Goal: Information Seeking & Learning: Learn about a topic

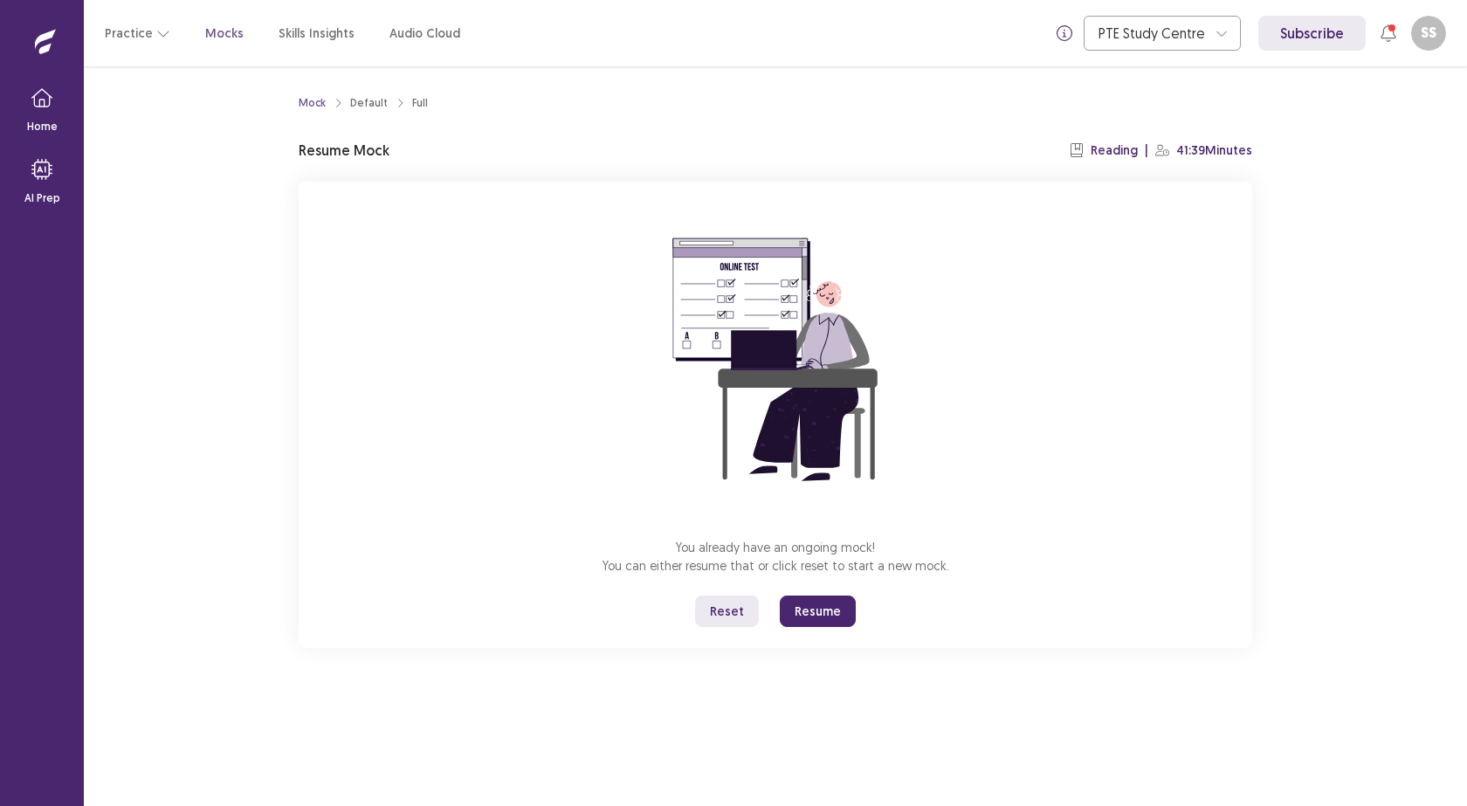
click at [806, 608] on button "Resume" at bounding box center [818, 610] width 76 height 31
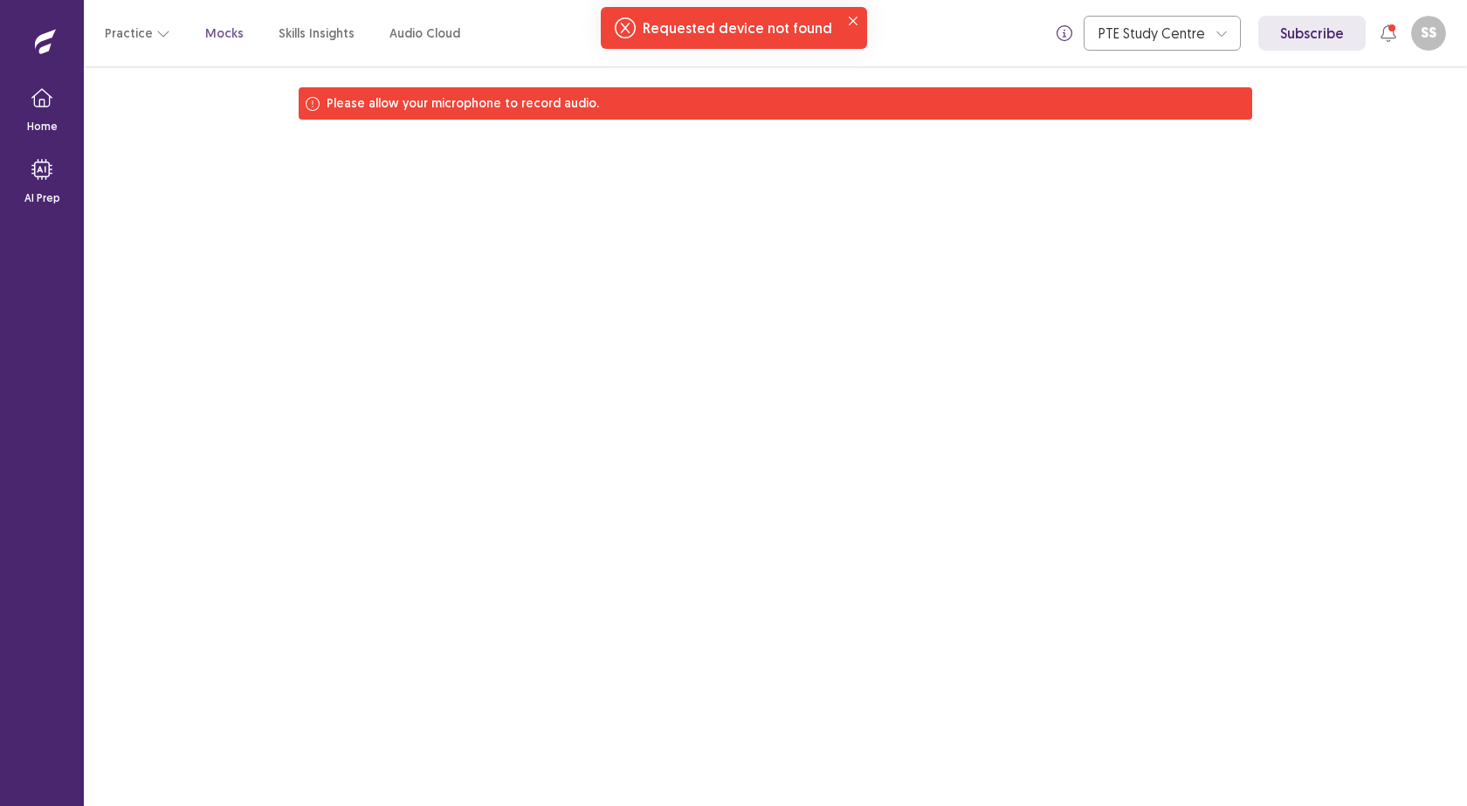
click at [594, 106] on div "Please allow your microphone to record audio." at bounding box center [775, 103] width 953 height 32
click at [628, 26] on icon "Notifications-top" at bounding box center [625, 27] width 21 height 21
click at [630, 28] on icon "Notifications-top" at bounding box center [625, 27] width 21 height 21
click at [849, 18] on icon "Close" at bounding box center [852, 21] width 9 height 9
click at [512, 104] on p "Please allow your microphone to record audio." at bounding box center [462, 103] width 272 height 18
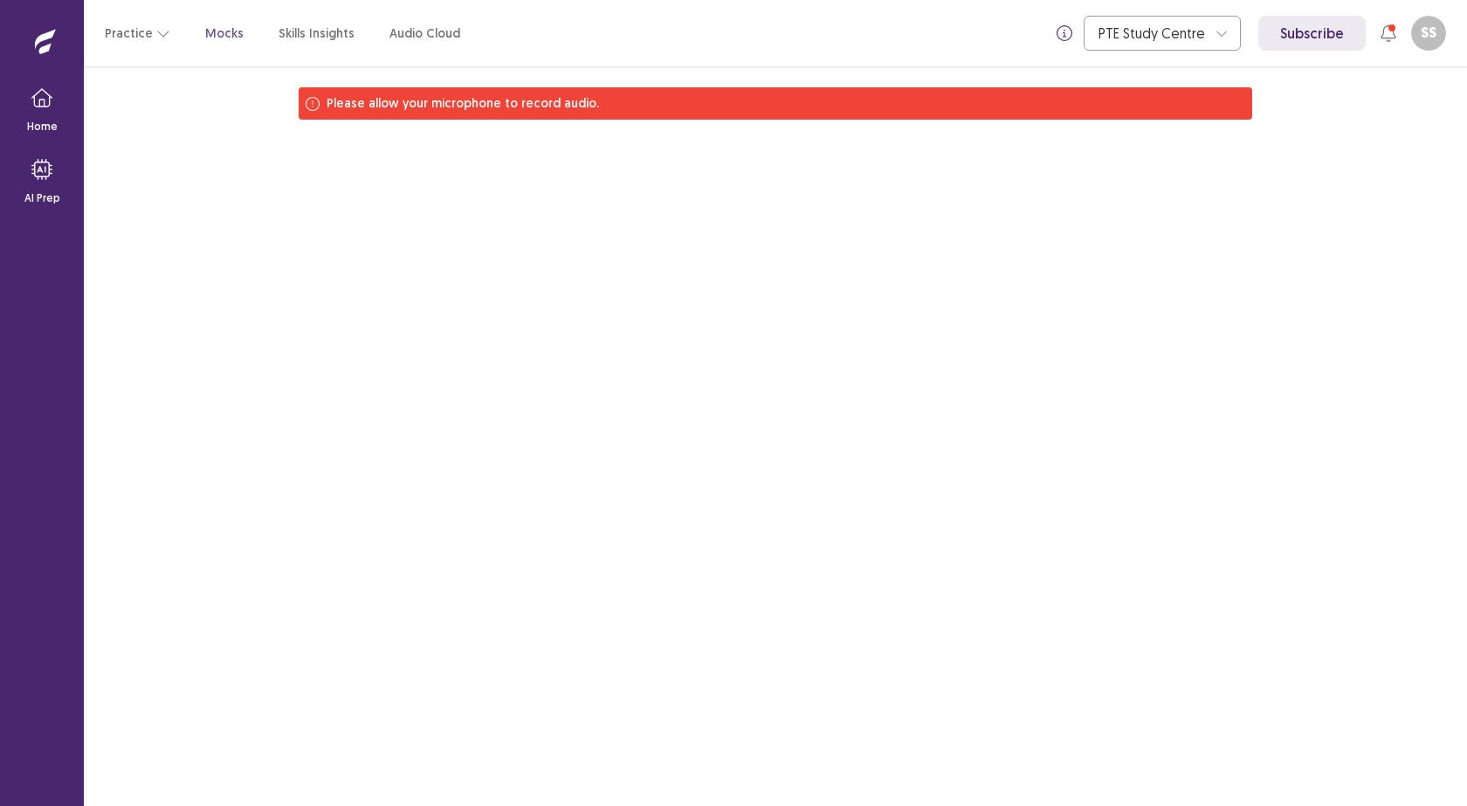
click at [322, 105] on div "Please allow your microphone to record audio." at bounding box center [775, 103] width 953 height 32
click at [315, 105] on icon at bounding box center [313, 104] width 14 height 14
click at [412, 105] on p "Please allow your microphone to record audio." at bounding box center [462, 103] width 272 height 18
click at [589, 106] on div "Please allow your microphone to record audio." at bounding box center [775, 103] width 953 height 32
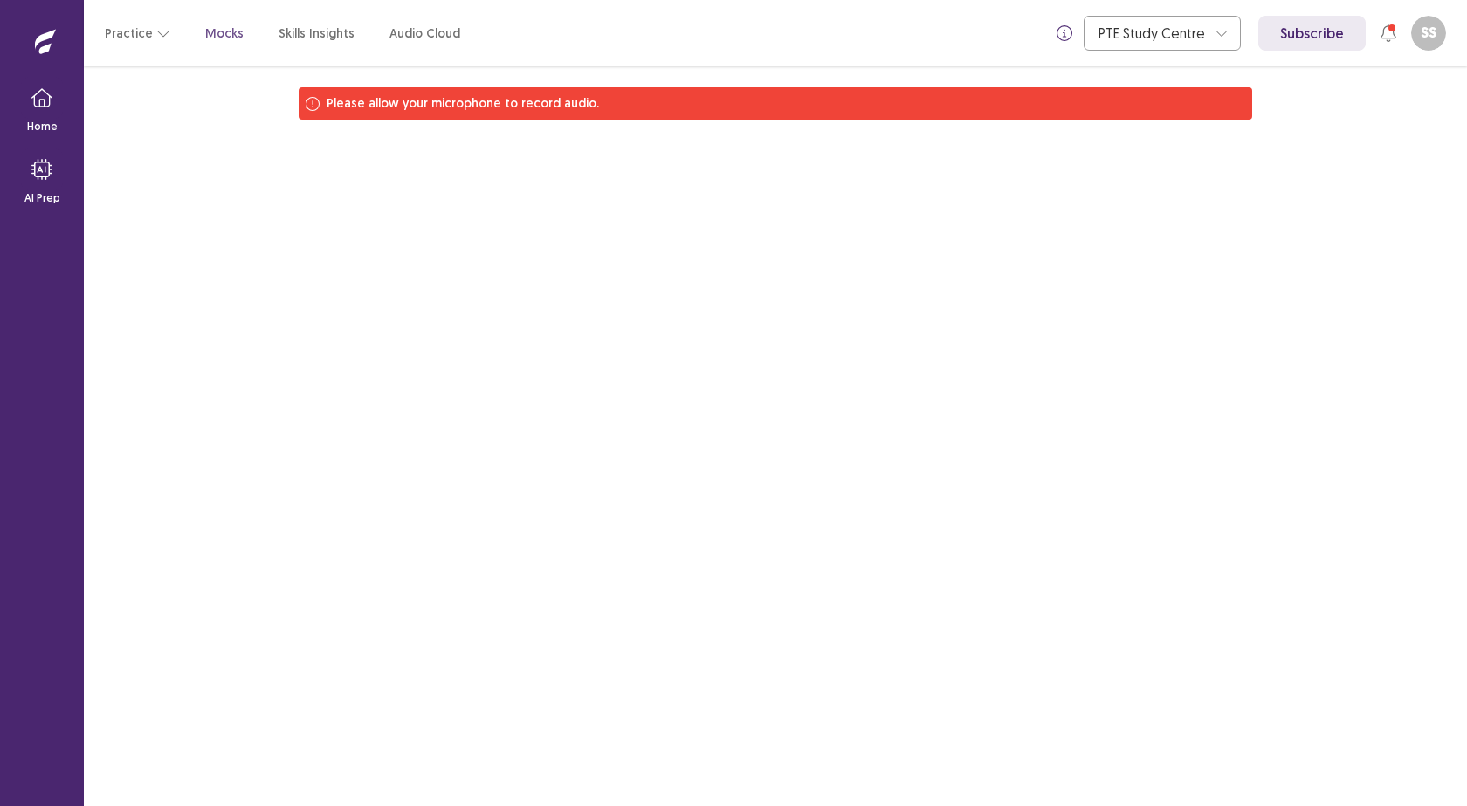
click at [589, 106] on div "Please allow your microphone to record audio." at bounding box center [775, 103] width 953 height 32
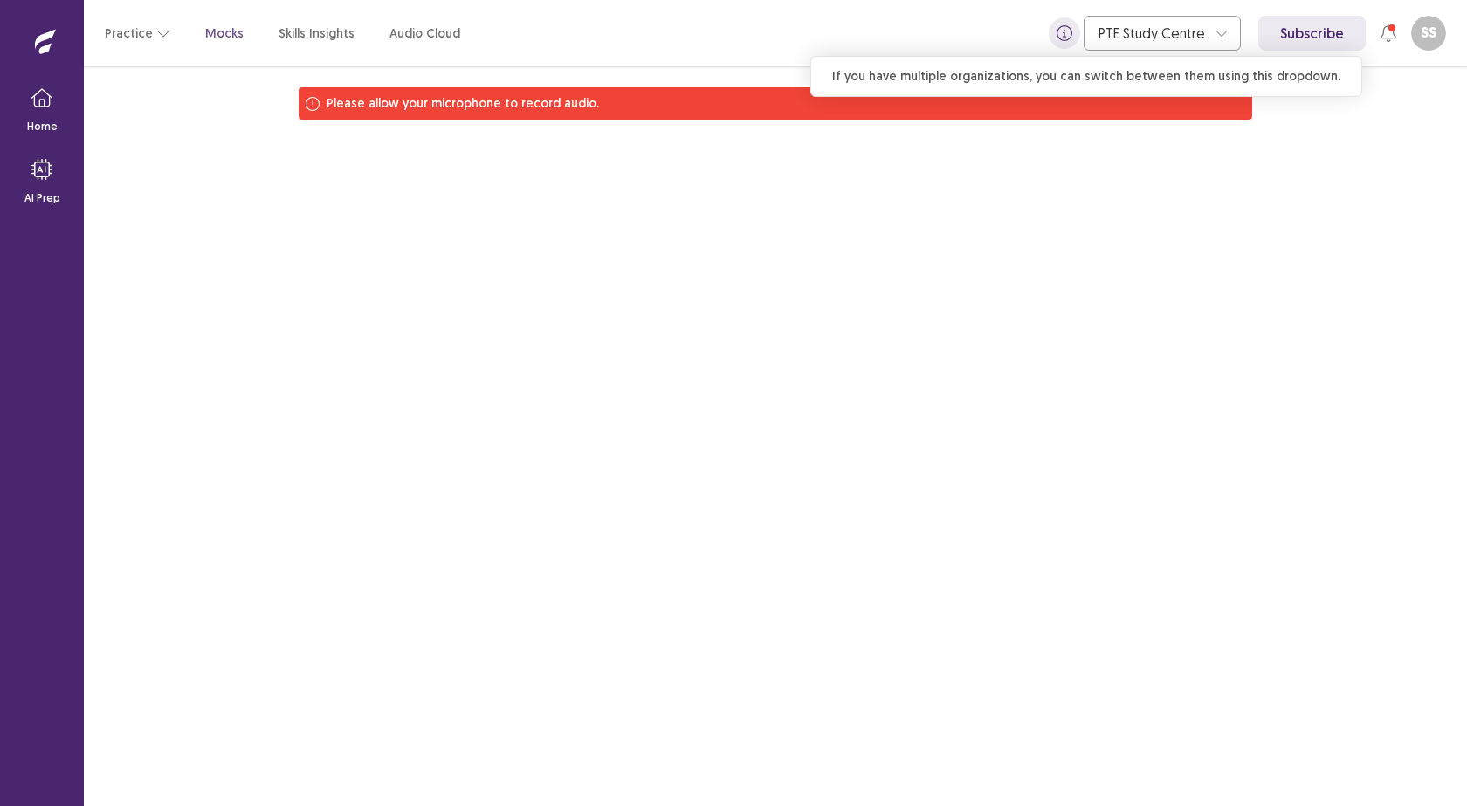
click at [1060, 35] on icon "info" at bounding box center [1064, 33] width 16 height 16
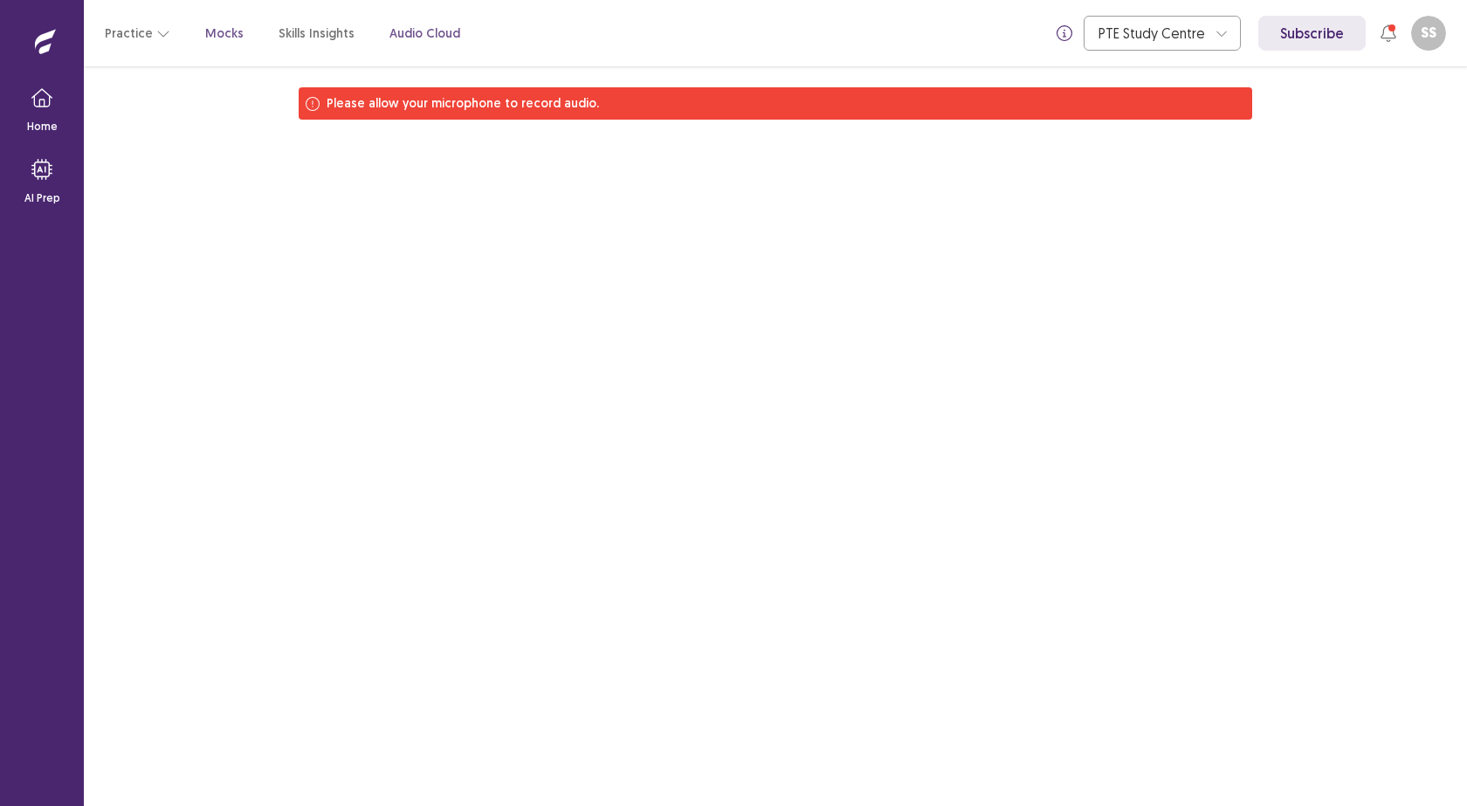
click at [396, 29] on p "Audio Cloud" at bounding box center [424, 33] width 71 height 18
